Goal: Find specific page/section: Find specific page/section

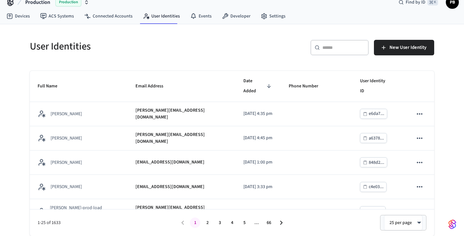
scroll to position [299, 0]
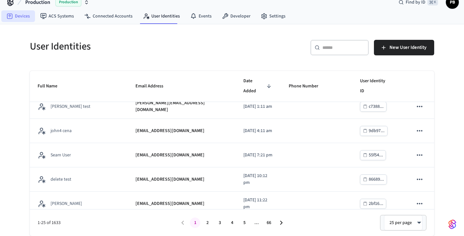
click at [18, 15] on link "Devices" at bounding box center [18, 16] width 34 height 12
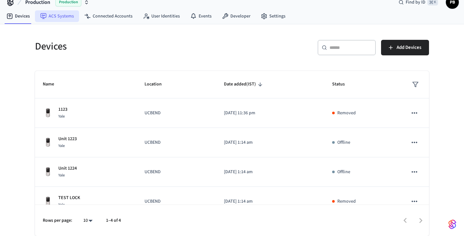
click at [59, 17] on link "ACS Systems" at bounding box center [57, 16] width 44 height 12
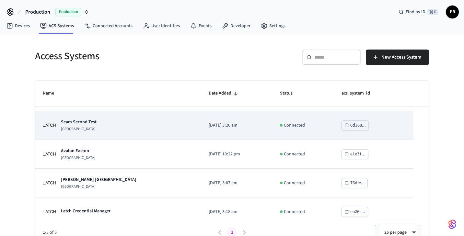
scroll to position [32, 0]
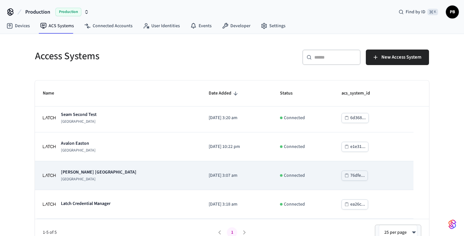
click at [119, 165] on td "[PERSON_NAME] [GEOGRAPHIC_DATA]" at bounding box center [118, 175] width 166 height 29
click at [124, 174] on div "[PERSON_NAME] [GEOGRAPHIC_DATA]" at bounding box center [118, 175] width 150 height 13
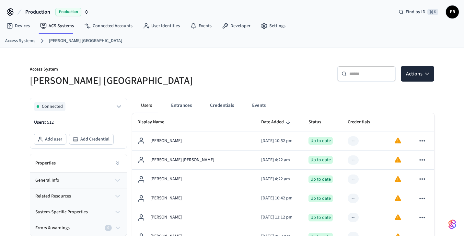
click at [369, 59] on div "​ ​ Actions" at bounding box center [331, 72] width 206 height 29
click at [352, 87] on div "​ ​ Actions" at bounding box center [331, 72] width 206 height 29
click at [375, 71] on input "text" at bounding box center [370, 74] width 42 height 6
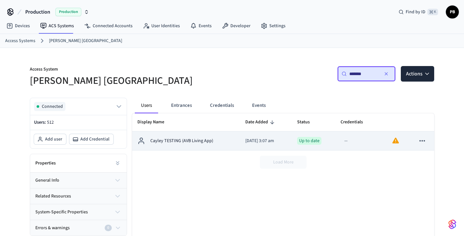
type input "*******"
click at [216, 136] on td "Cayley TESTING (AVB Living App)" at bounding box center [186, 140] width 108 height 19
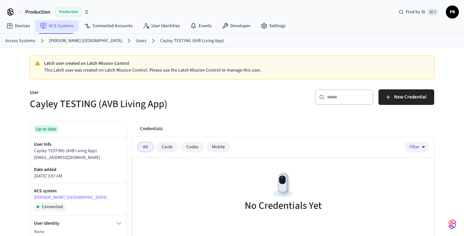
click at [67, 21] on link "ACS Systems" at bounding box center [57, 26] width 44 height 12
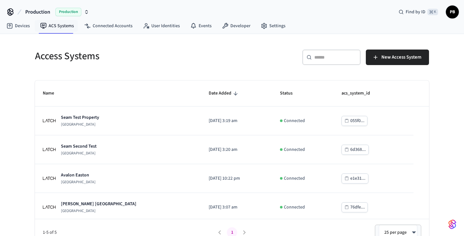
click at [185, 65] on div "Access Systems" at bounding box center [127, 56] width 201 height 28
click at [60, 27] on link "ACS Systems" at bounding box center [57, 26] width 44 height 12
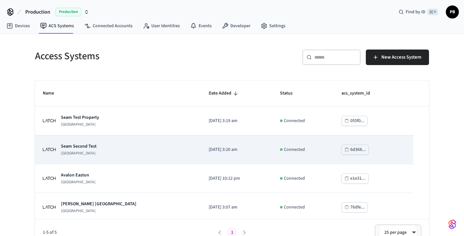
click at [87, 146] on p "Seam Second Test" at bounding box center [79, 146] width 36 height 6
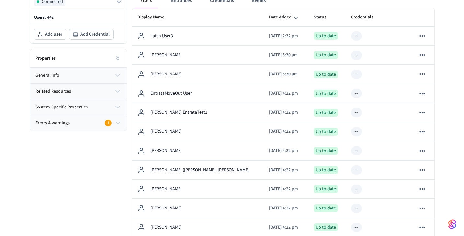
scroll to position [130, 0]
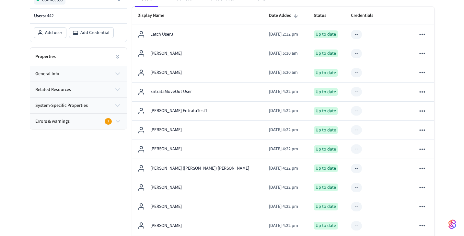
click at [118, 118] on icon "button" at bounding box center [117, 122] width 7 height 8
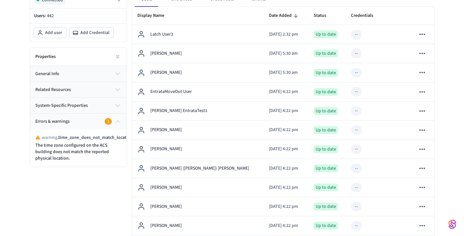
click at [118, 118] on icon "button" at bounding box center [117, 122] width 7 height 8
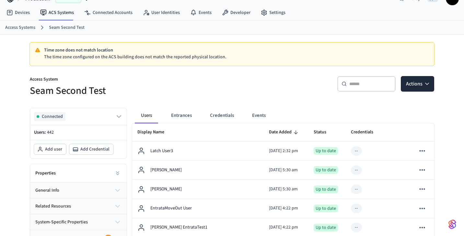
scroll to position [0, 0]
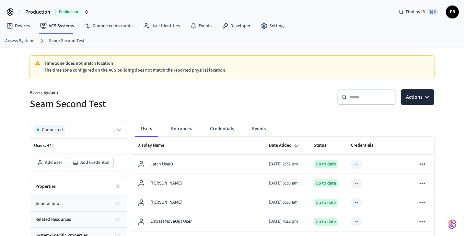
click at [350, 100] on div "​ ​" at bounding box center [366, 97] width 58 height 16
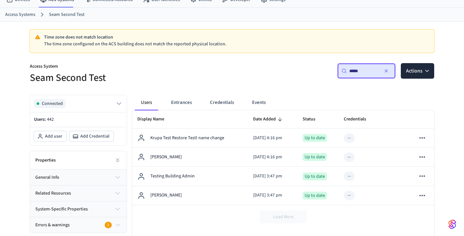
scroll to position [27, 0]
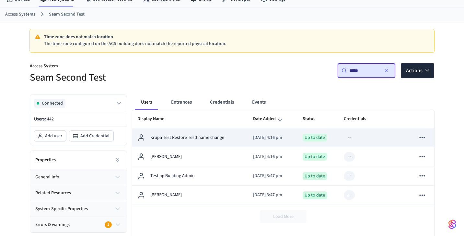
type input "*****"
click at [185, 137] on p "Krupa Test Restore Testl name change" at bounding box center [187, 137] width 74 height 7
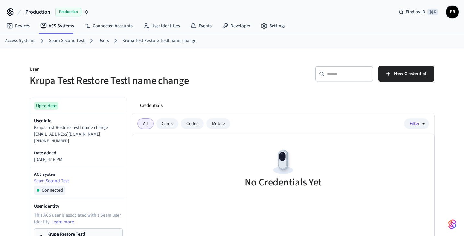
click at [212, 90] on div "User Krupa Test Restore Testl name change ​ ​ New Credential Up to date User In…" at bounding box center [232, 215] width 414 height 334
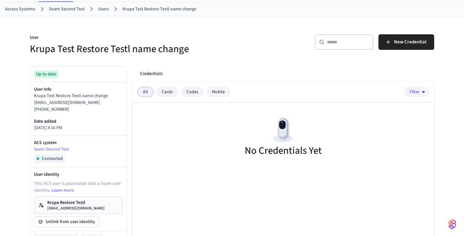
scroll to position [33, 0]
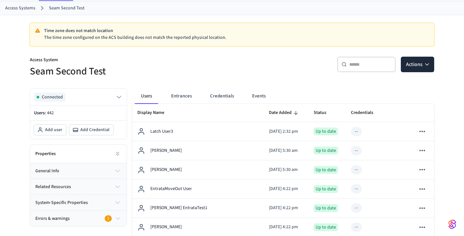
scroll to position [27, 0]
